Goal: Information Seeking & Learning: Check status

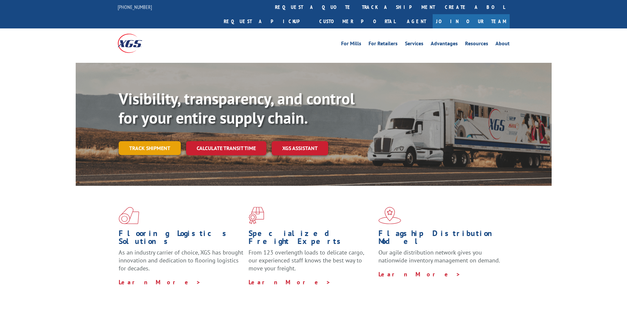
click at [144, 141] on link "Track shipment" at bounding box center [150, 148] width 62 height 14
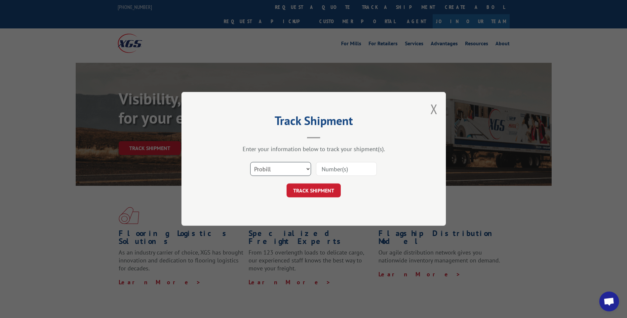
click at [276, 168] on select "Select category... Probill BOL PO" at bounding box center [280, 169] width 61 height 14
select select "bol"
click at [250, 162] on select "Select category... Probill BOL PO" at bounding box center [280, 169] width 61 height 14
click at [333, 173] on input at bounding box center [346, 169] width 61 height 14
paste input "3375244"
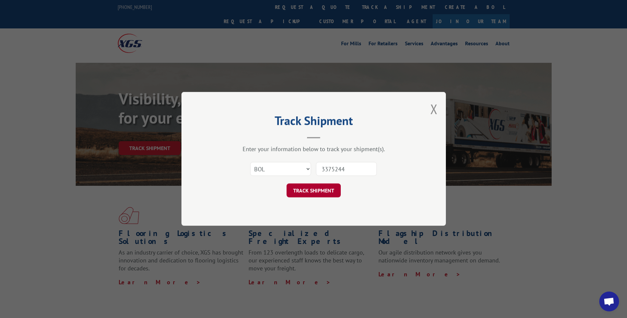
type input "3375244"
click at [308, 194] on button "TRACK SHIPMENT" at bounding box center [313, 191] width 54 height 14
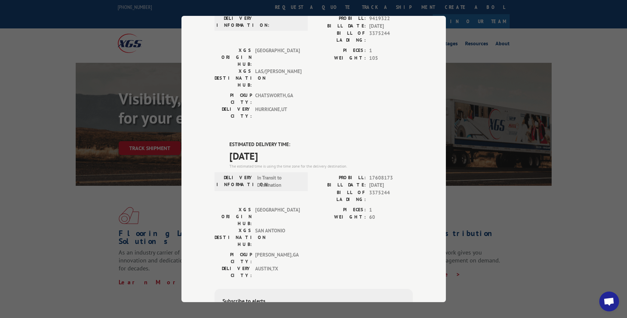
scroll to position [99, 0]
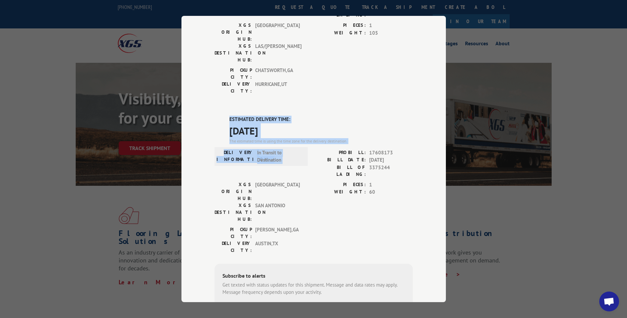
drag, startPoint x: 215, startPoint y: 77, endPoint x: 327, endPoint y: 114, distance: 118.8
click at [327, 116] on div "ESTIMATED DELIVERY TIME: [DATE] The estimated time is using the time zone for t…" at bounding box center [313, 234] width 198 height 237
drag, startPoint x: 327, startPoint y: 114, endPoint x: 256, endPoint y: 88, distance: 75.9
copy div "ESTIMATED DELIVERY TIME: [DATE] The estimated time is using the time zone for t…"
